Goal: Use online tool/utility: Use online tool/utility

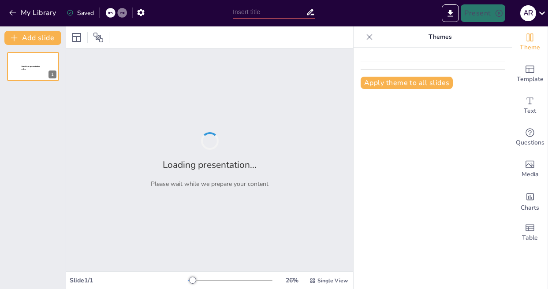
type input "Crisis de la Globalización"
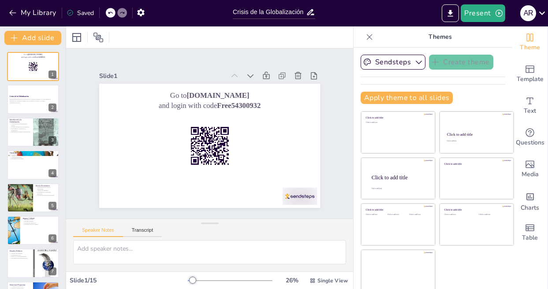
scroll to position [3, 0]
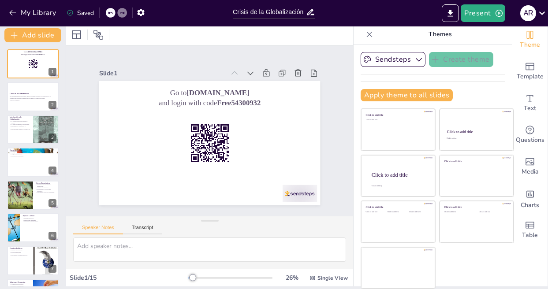
click at [112, 289] on div "Document fonts Akatab Recently used Mulish Popular fonts Fonts Add slide Go to …" at bounding box center [274, 157] width 548 height 263
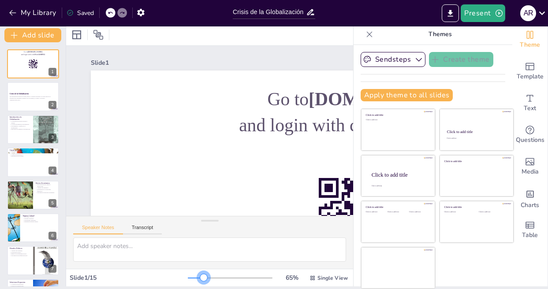
drag, startPoint x: 184, startPoint y: 279, endPoint x: 191, endPoint y: 283, distance: 8.3
click at [191, 283] on div "65 % Single View" at bounding box center [269, 278] width 162 height 14
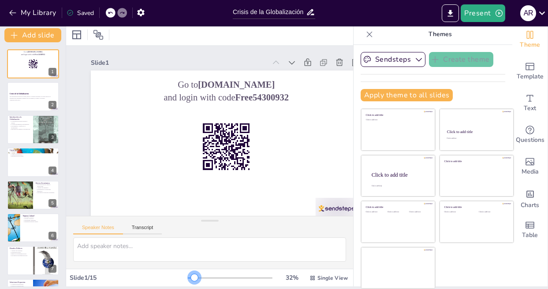
drag, startPoint x: 192, startPoint y: 277, endPoint x: 181, endPoint y: 280, distance: 10.5
click at [191, 280] on div at bounding box center [194, 277] width 7 height 7
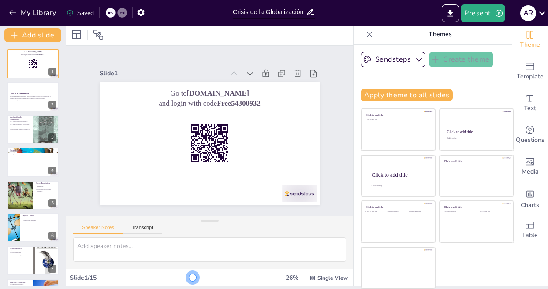
click at [189, 280] on div at bounding box center [192, 277] width 7 height 7
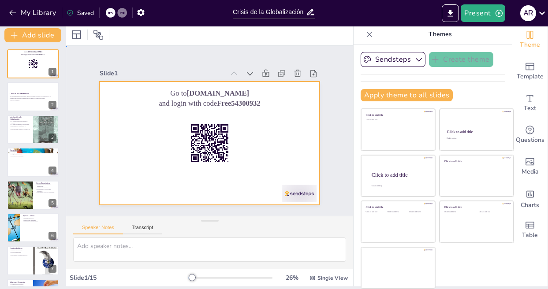
click at [201, 175] on div at bounding box center [206, 142] width 248 height 185
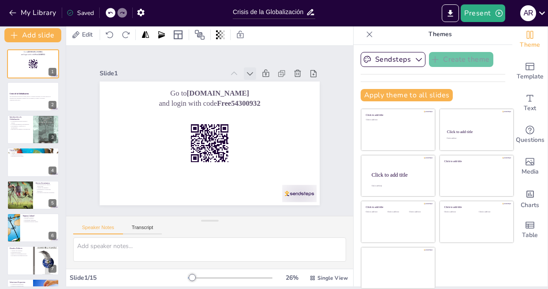
click at [258, 81] on icon at bounding box center [261, 83] width 7 height 4
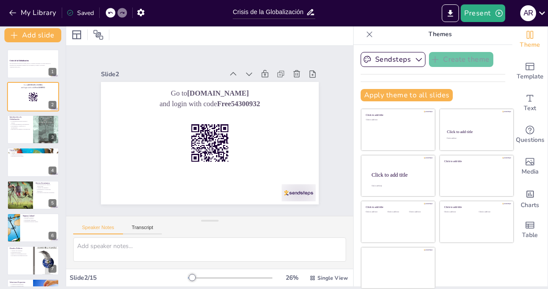
click at [273, 112] on icon at bounding box center [276, 115] width 7 height 7
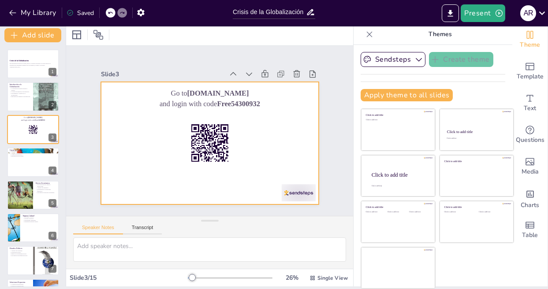
scroll to position [0, 0]
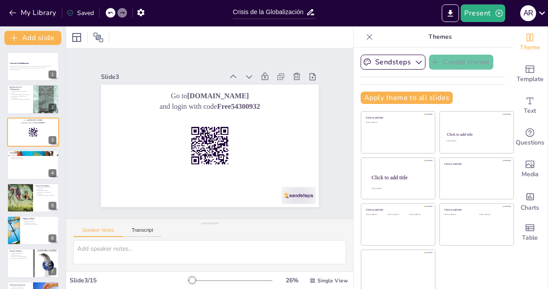
click at [512, 263] on div "Theme Template Text Questions Media Charts Table" at bounding box center [530, 157] width 36 height 263
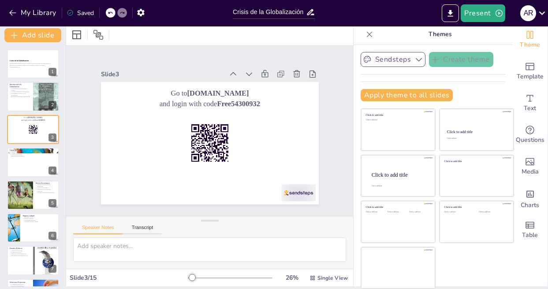
click at [400, 58] on button "Sendsteps" at bounding box center [392, 59] width 65 height 15
checkbox input "true"
